Goal: Find specific page/section: Find specific page/section

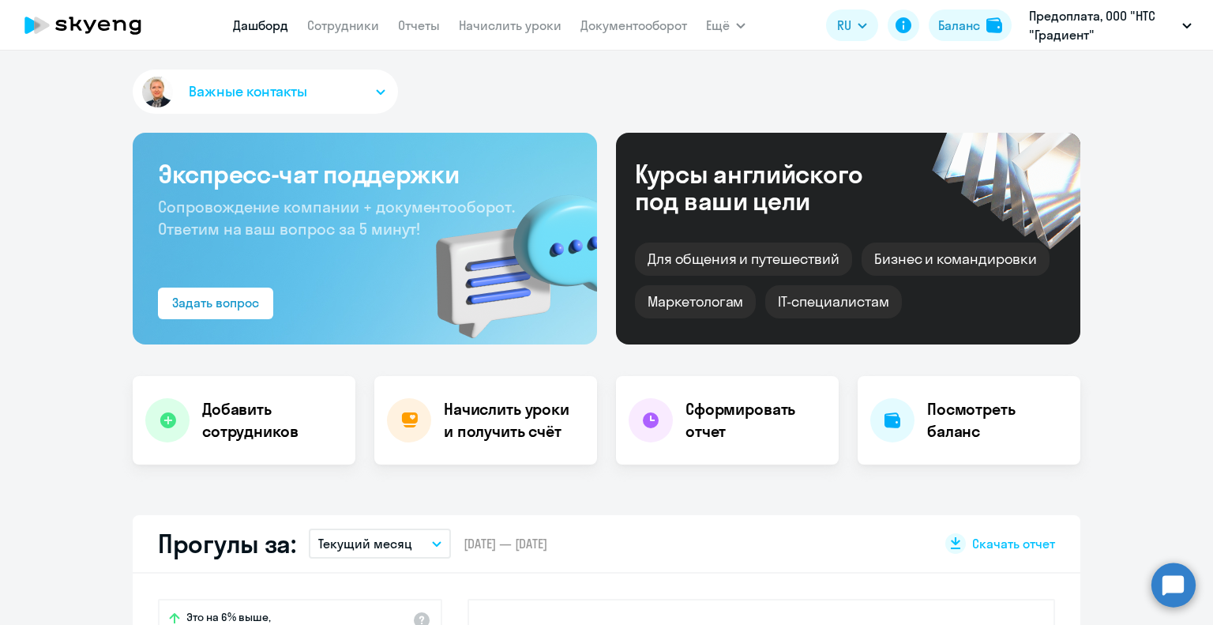
click at [360, 29] on link "Сотрудники" at bounding box center [343, 25] width 72 height 16
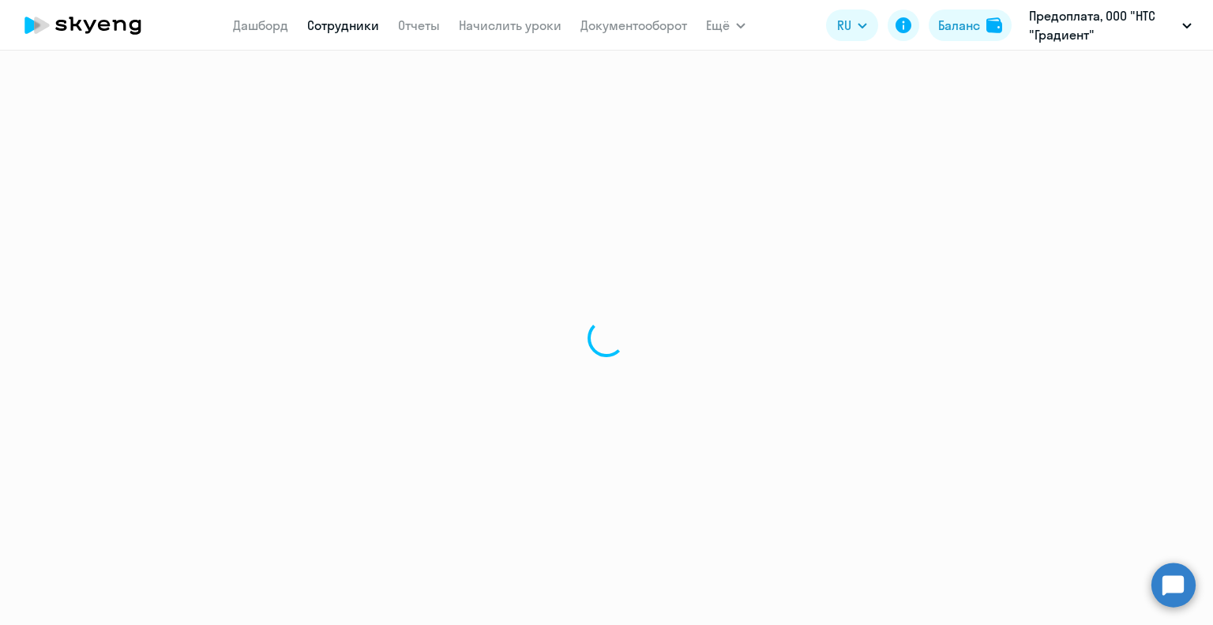
select select "30"
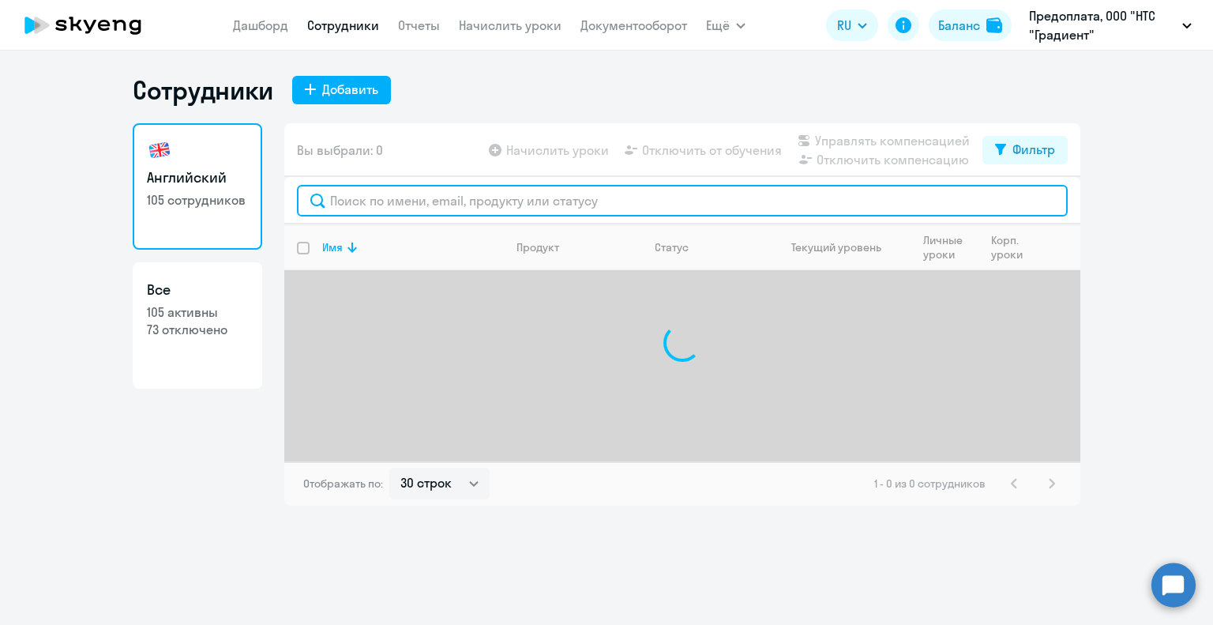
click at [528, 206] on input "text" at bounding box center [682, 201] width 771 height 32
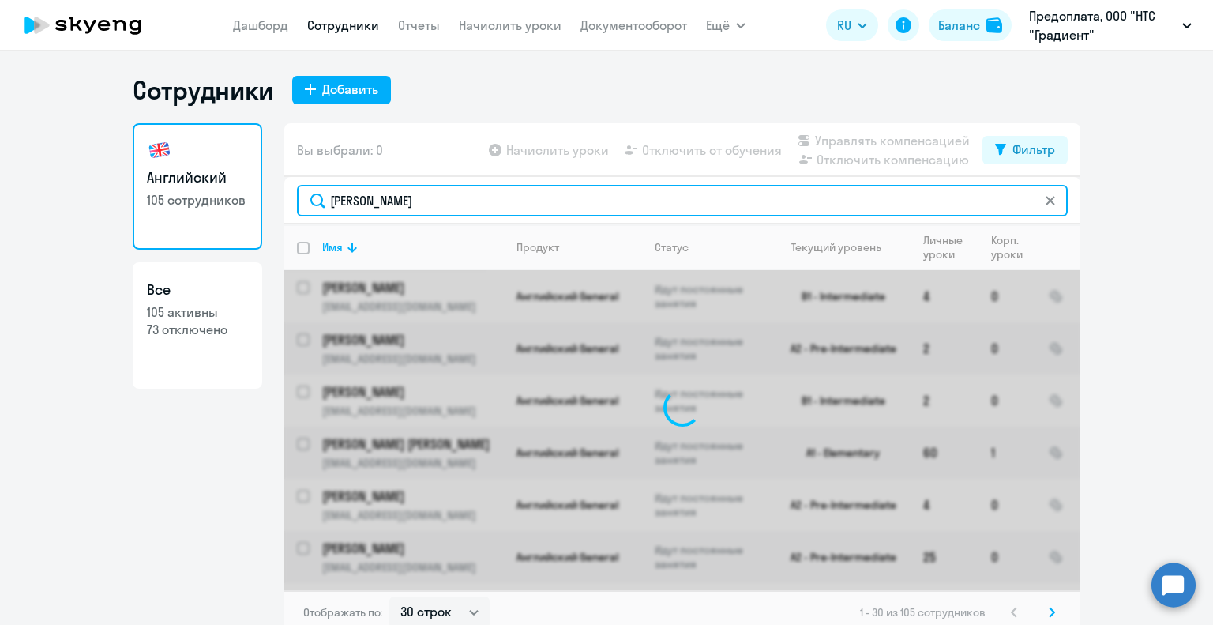
type input "гришан"
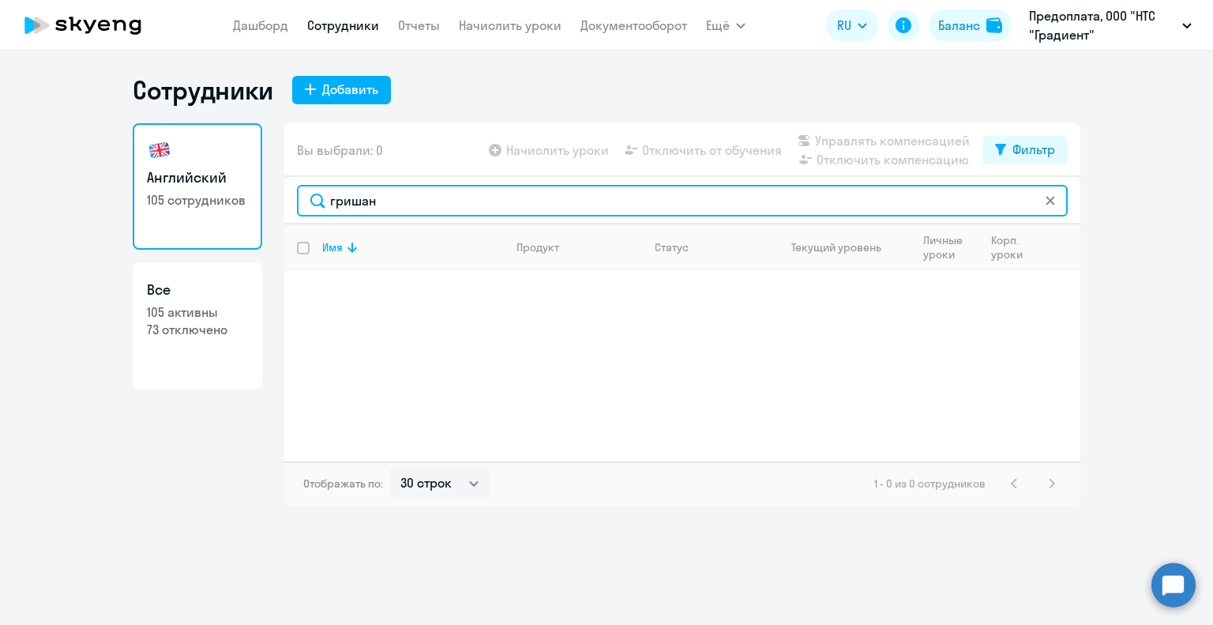
drag, startPoint x: 467, startPoint y: 201, endPoint x: 98, endPoint y: 223, distance: 370.1
click at [98, 223] on ng-component "Сотрудники Добавить Английский 105 сотрудников Все 105 активны 73 отключено Вы …" at bounding box center [606, 289] width 1213 height 431
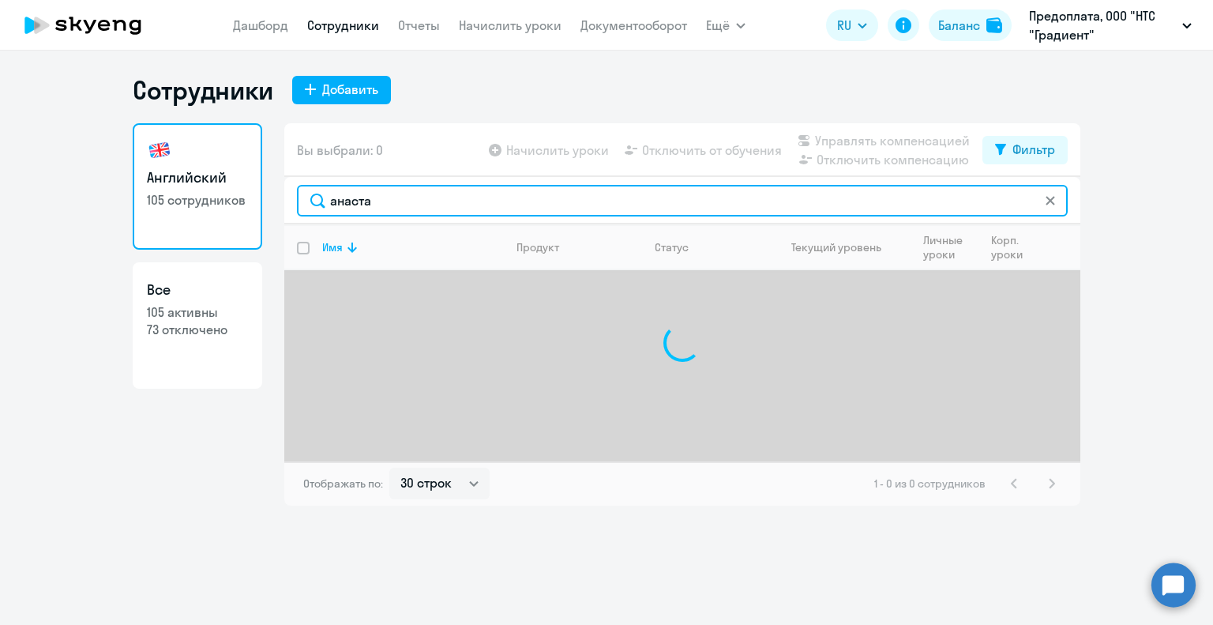
type input "[PERSON_NAME]"
